Goal: Task Accomplishment & Management: Manage account settings

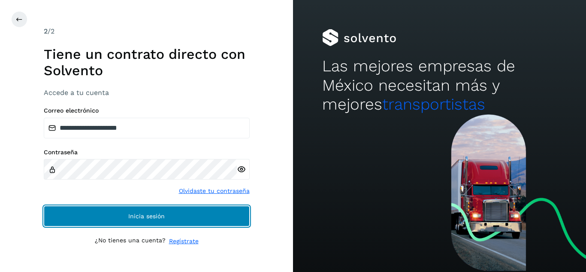
click at [117, 214] on button "Inicia sesión" at bounding box center [147, 216] width 206 height 21
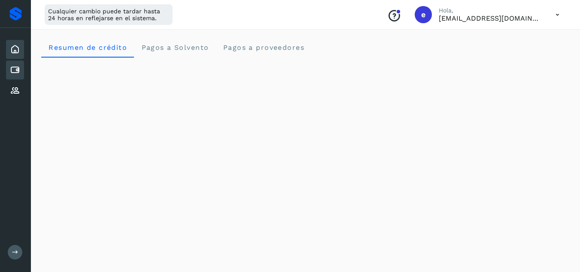
click at [16, 73] on icon at bounding box center [15, 70] width 10 height 10
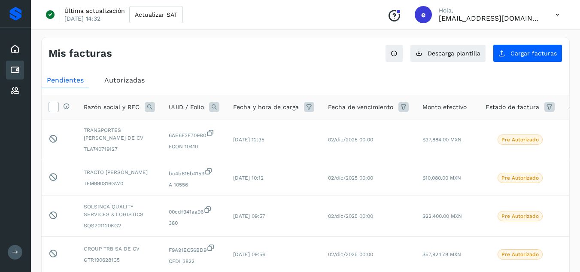
click at [540, 18] on p "[EMAIL_ADDRESS][DOMAIN_NAME]" at bounding box center [490, 18] width 103 height 8
click at [553, 14] on icon at bounding box center [558, 15] width 18 height 18
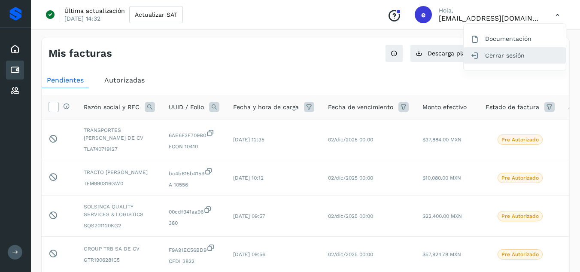
click at [518, 58] on div "Cerrar sesión" at bounding box center [515, 55] width 102 height 16
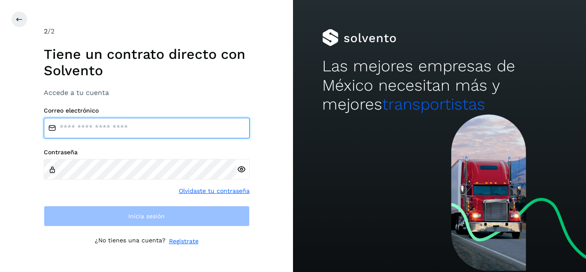
type input "**********"
